Goal: Information Seeking & Learning: Learn about a topic

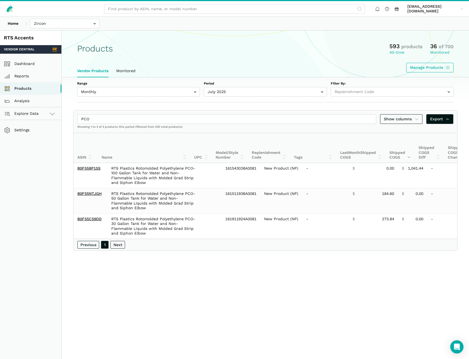
select select "DM38AQ3CPtVJ89bBDkVCzKzE"
select select
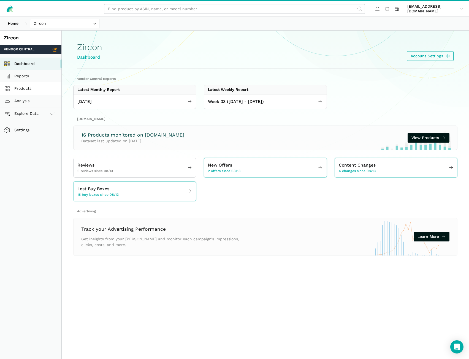
click at [38, 88] on link "Products" at bounding box center [30, 88] width 61 height 12
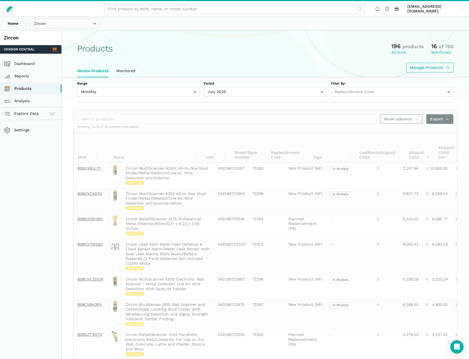
select select
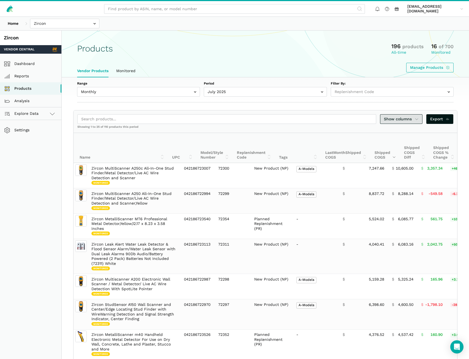
click at [394, 120] on span "Show columns" at bounding box center [401, 119] width 35 height 6
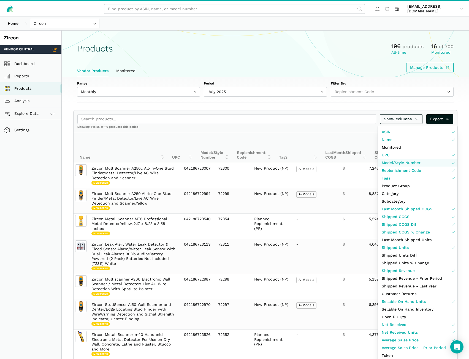
click at [396, 165] on span "Model/Style Number" at bounding box center [401, 163] width 39 height 6
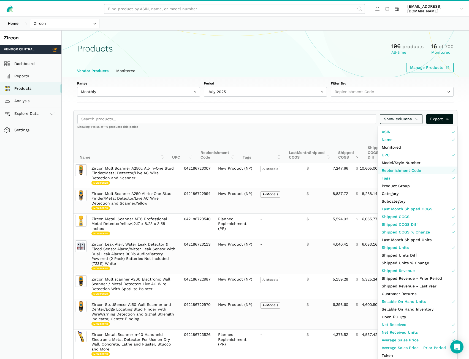
click at [396, 171] on span "Replenishment Code" at bounding box center [401, 171] width 39 height 6
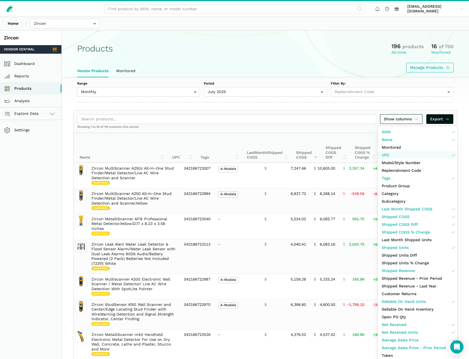
click at [395, 155] on link "UPC" at bounding box center [418, 155] width 80 height 8
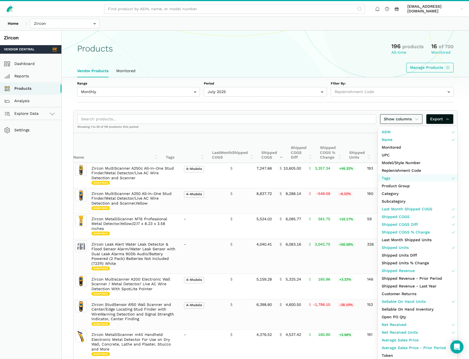
click at [394, 176] on link "Tags" at bounding box center [418, 178] width 80 height 8
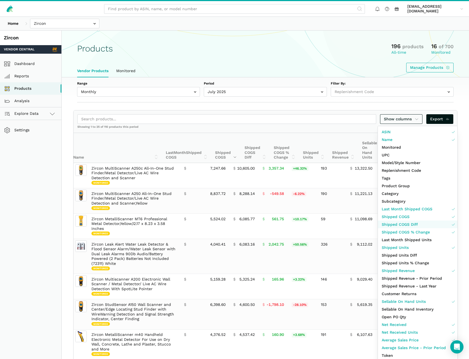
click at [410, 223] on span "Shipped COGS Diff" at bounding box center [400, 225] width 36 height 6
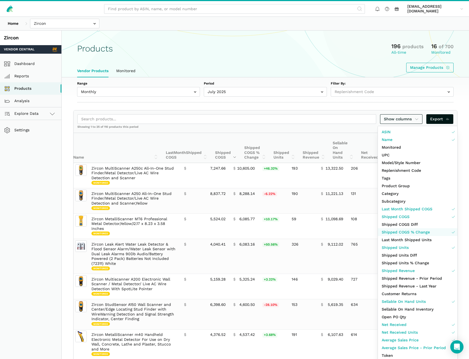
click at [412, 233] on span "Shipped COGS % Change" at bounding box center [406, 232] width 48 height 6
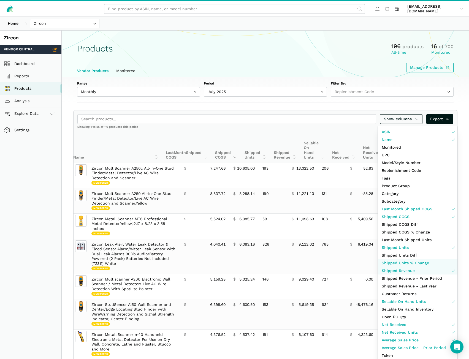
drag, startPoint x: 404, startPoint y: 269, endPoint x: 398, endPoint y: 263, distance: 9.2
click at [404, 269] on span "Shipped Revenue" at bounding box center [398, 271] width 33 height 6
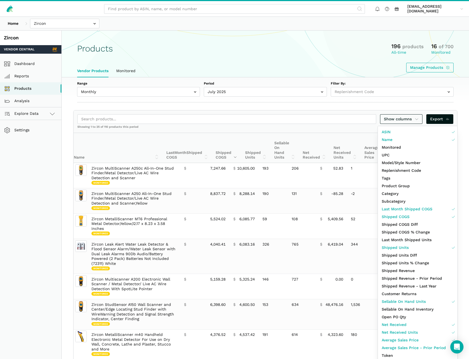
click at [309, 105] on div at bounding box center [234, 179] width 469 height 359
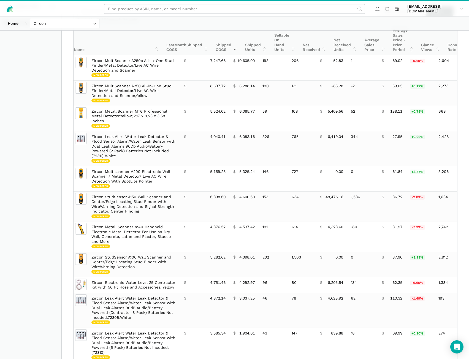
scroll to position [163, 0]
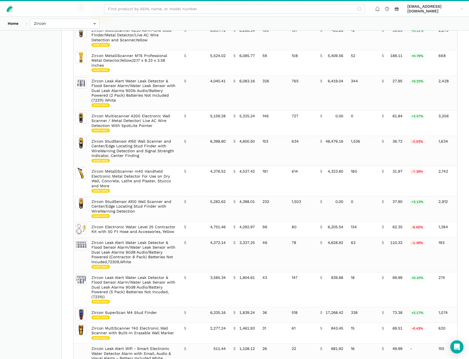
drag, startPoint x: 82, startPoint y: 205, endPoint x: 56, endPoint y: 224, distance: 32.3
click at [52, 223] on aside "Zircon Vendor Central Dashboard Reports Products Analysis Explore Data Vendor C…" at bounding box center [31, 263] width 62 height 793
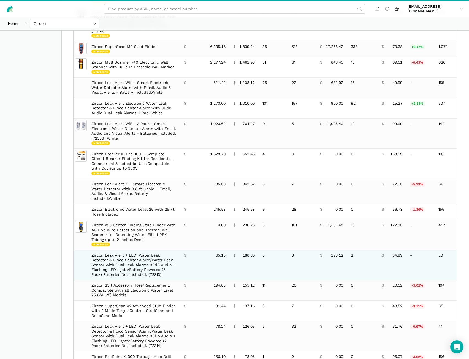
scroll to position [464, 0]
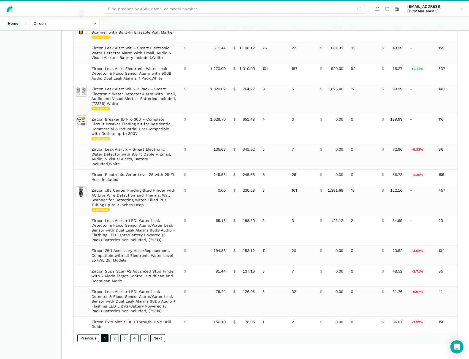
drag, startPoint x: 188, startPoint y: 332, endPoint x: 172, endPoint y: 334, distance: 16.1
click at [172, 334] on div "Previous 1 2 3 4 5 Next" at bounding box center [266, 338] width 384 height 12
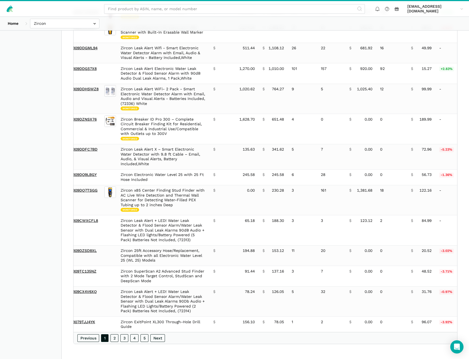
scroll to position [0, 0]
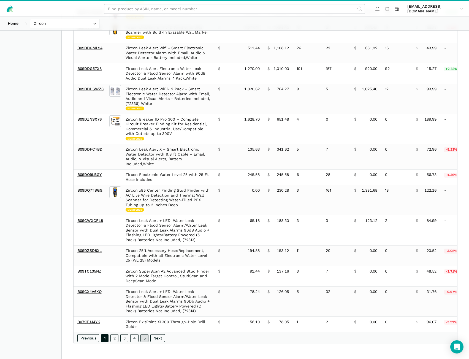
click at [141, 334] on link "5" at bounding box center [144, 338] width 8 height 8
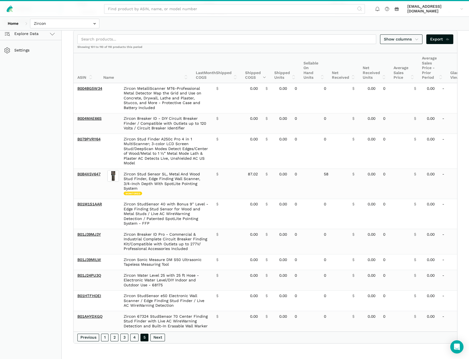
scroll to position [79, 0]
click at [105, 339] on link "1" at bounding box center [104, 339] width 7 height 8
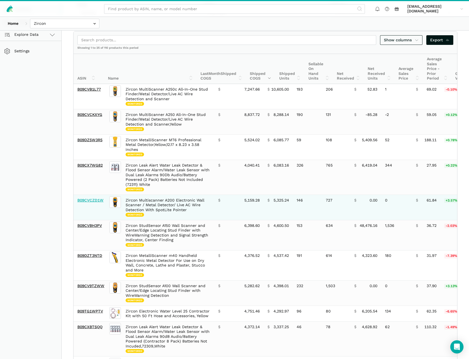
click at [94, 200] on link "B09CVCZD1W" at bounding box center [90, 200] width 26 height 4
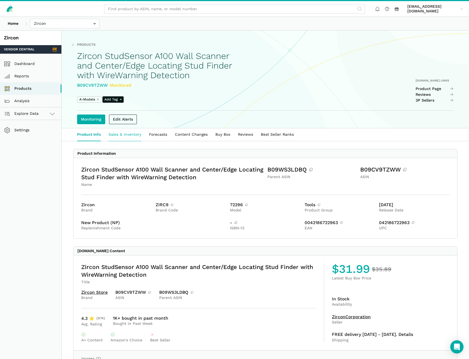
click at [128, 134] on link "Sales & Inventory" at bounding box center [125, 134] width 40 height 13
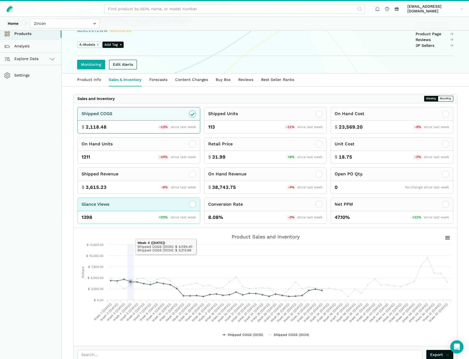
scroll to position [55, 0]
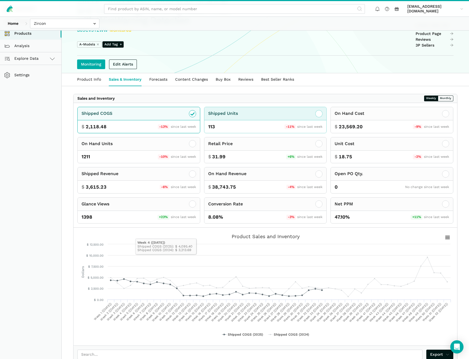
click at [235, 120] on div "113 -11% since last week" at bounding box center [265, 126] width 122 height 13
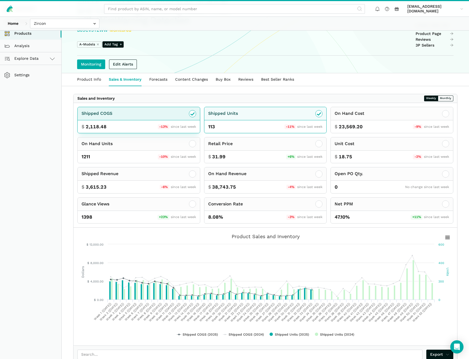
click at [190, 113] on icon at bounding box center [192, 113] width 7 height 7
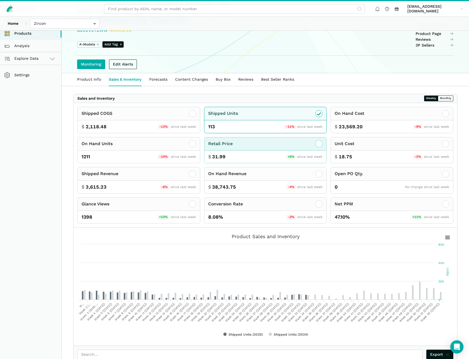
click at [236, 147] on div "Retail Price" at bounding box center [265, 143] width 122 height 13
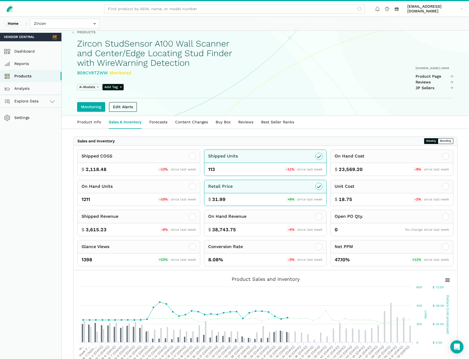
scroll to position [0, 0]
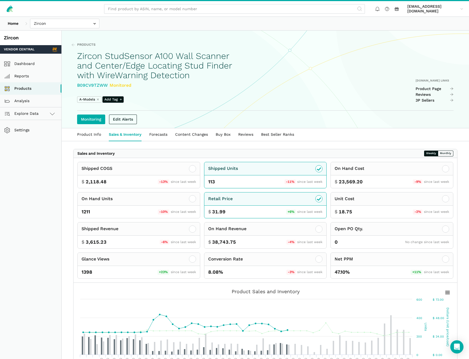
drag, startPoint x: 86, startPoint y: 86, endPoint x: 72, endPoint y: 86, distance: 13.2
click at [72, 86] on div "Products Zircon StudSensor A100 Wall Scanner and Center/Edge Locating Stud Find…" at bounding box center [265, 79] width 407 height 97
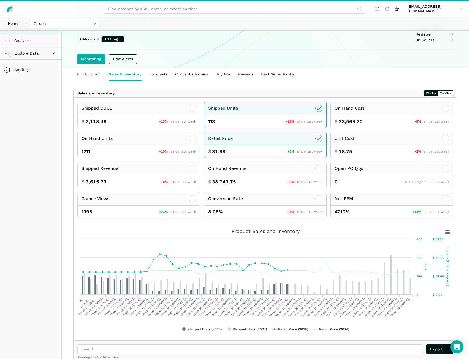
scroll to position [83, 0]
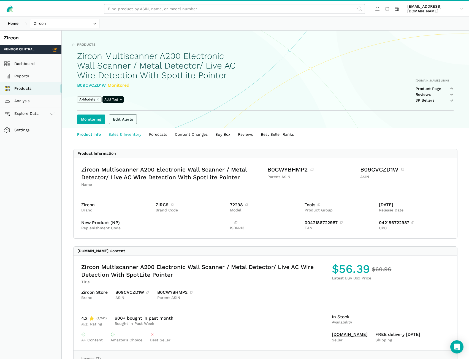
click at [125, 141] on link "Sales & Inventory" at bounding box center [125, 134] width 40 height 13
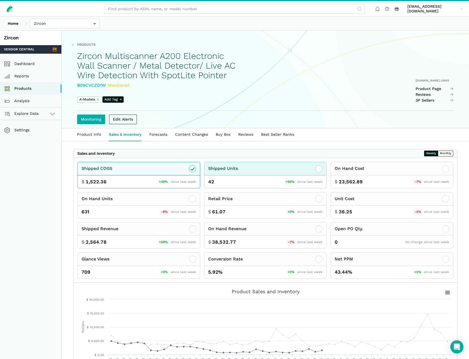
click at [321, 172] on icon at bounding box center [319, 169] width 7 height 7
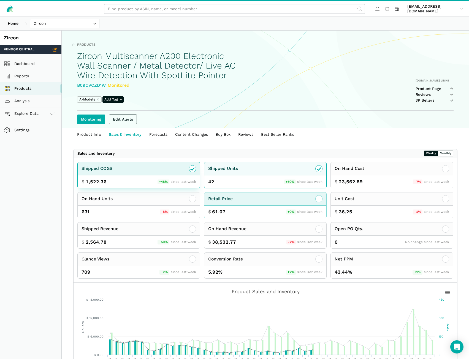
click at [191, 172] on icon at bounding box center [192, 169] width 7 height 7
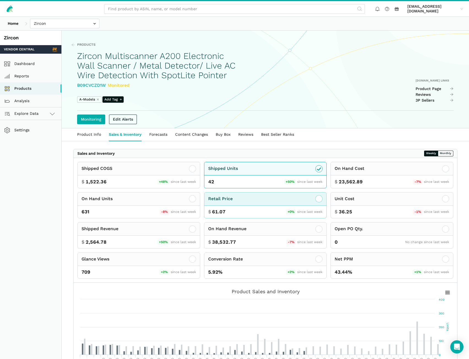
click at [255, 206] on div "Retail Price" at bounding box center [265, 199] width 122 height 13
